Goal: Task Accomplishment & Management: Use online tool/utility

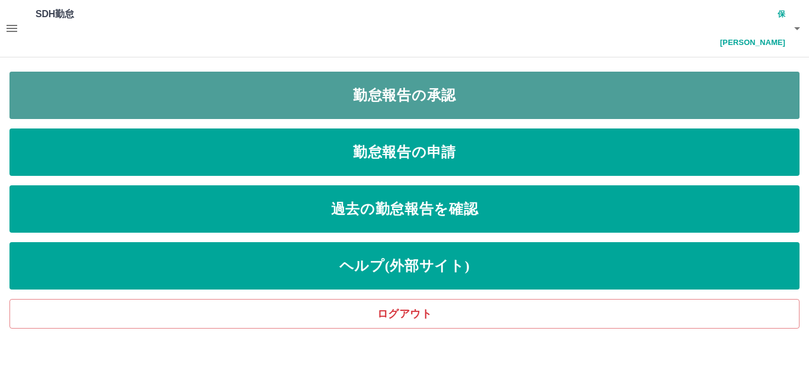
click at [447, 76] on link "勤怠報告の承認" at bounding box center [404, 95] width 790 height 47
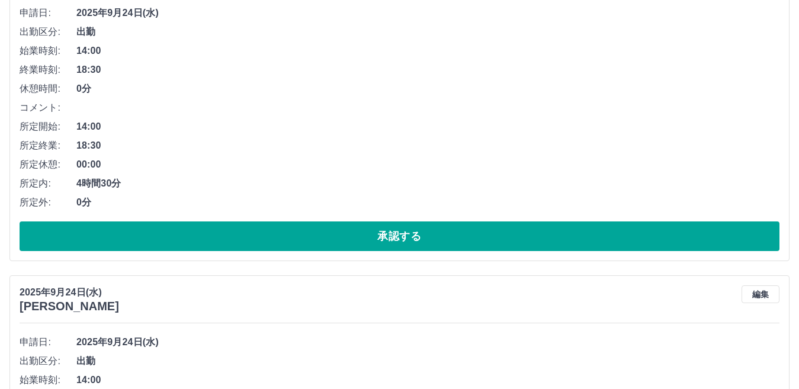
scroll to position [237, 0]
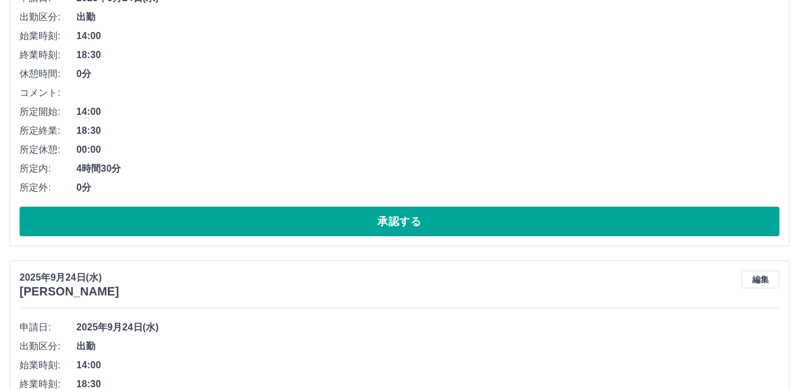
click at [442, 207] on button "承認する" at bounding box center [399, 222] width 759 height 30
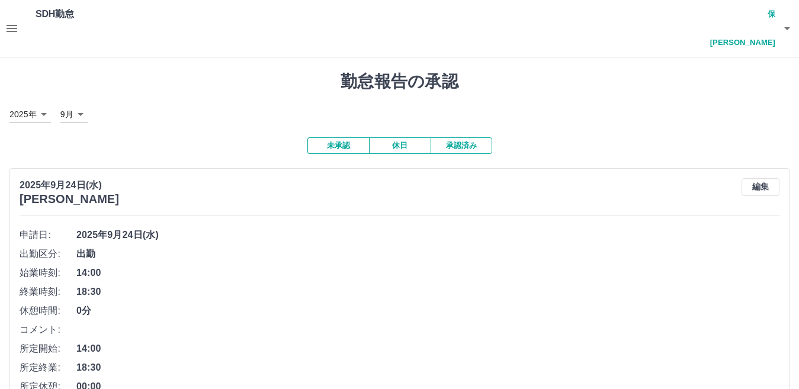
scroll to position [178, 0]
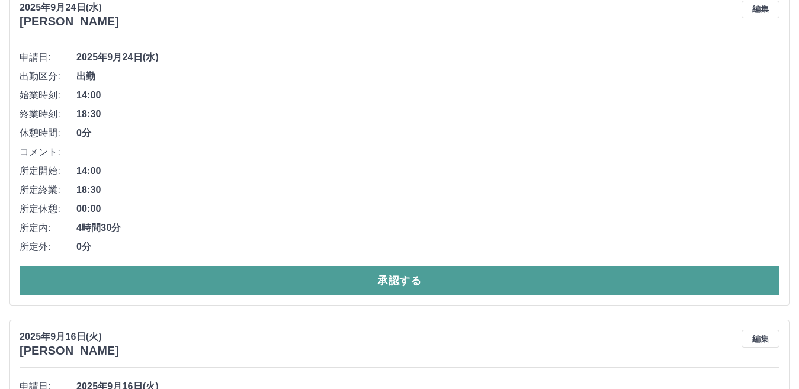
click at [396, 266] on button "承認する" at bounding box center [399, 281] width 759 height 30
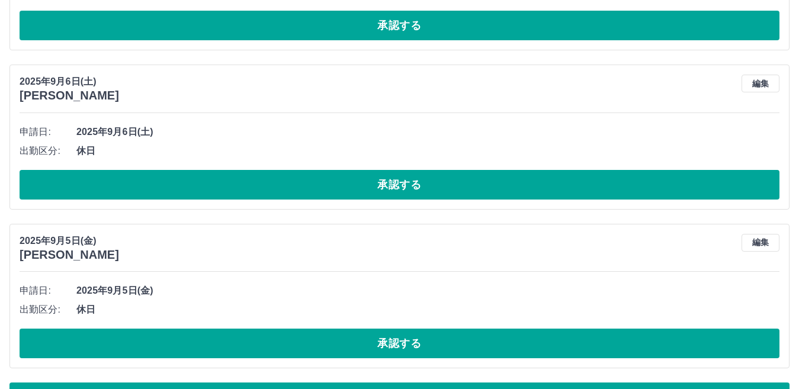
scroll to position [3766, 0]
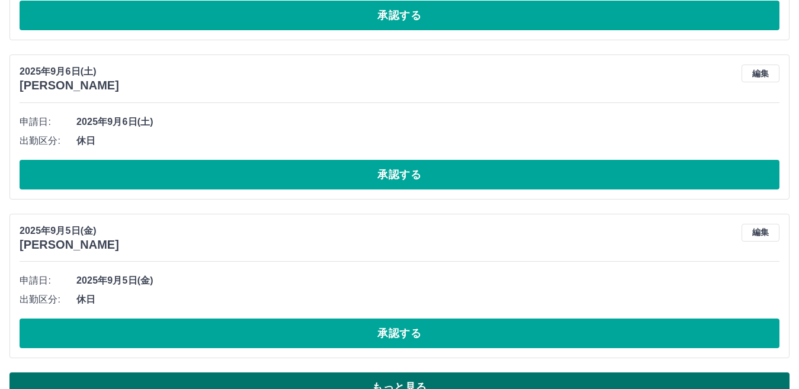
click at [404, 372] on button "もっと見る" at bounding box center [399, 387] width 780 height 30
